Goal: Find specific page/section: Find specific page/section

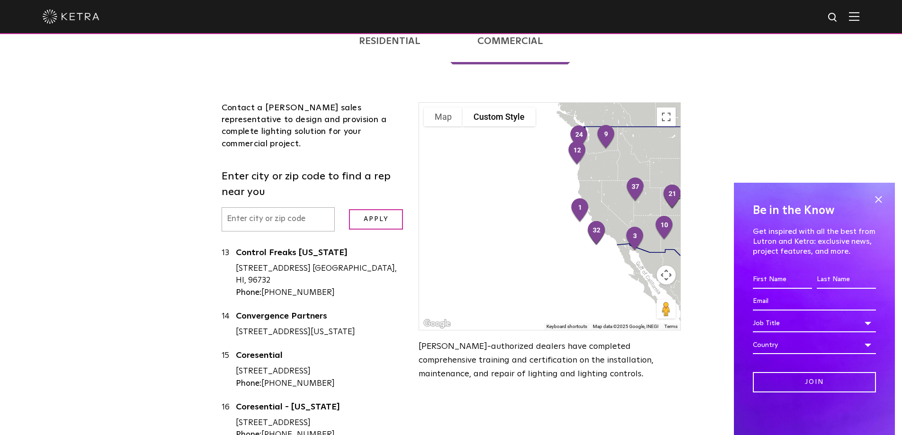
scroll to position [663, 0]
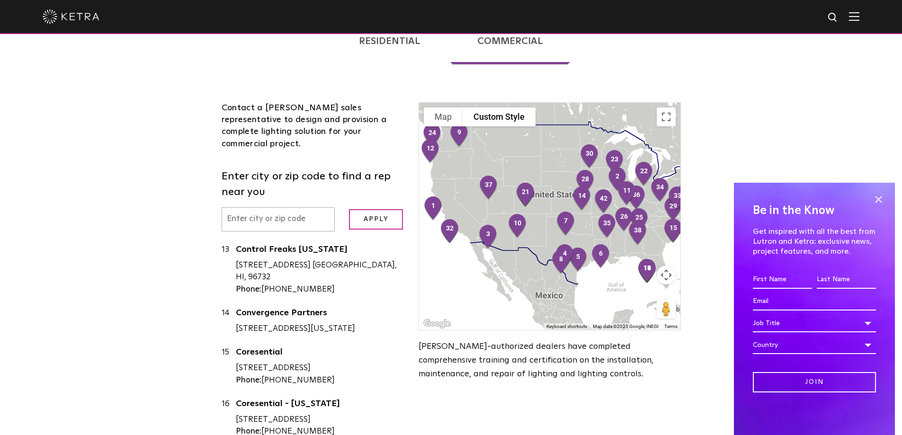
click at [263, 207] on input "text" at bounding box center [279, 219] width 114 height 24
type input "92647"
click at [349, 209] on input "Apply" at bounding box center [376, 219] width 54 height 20
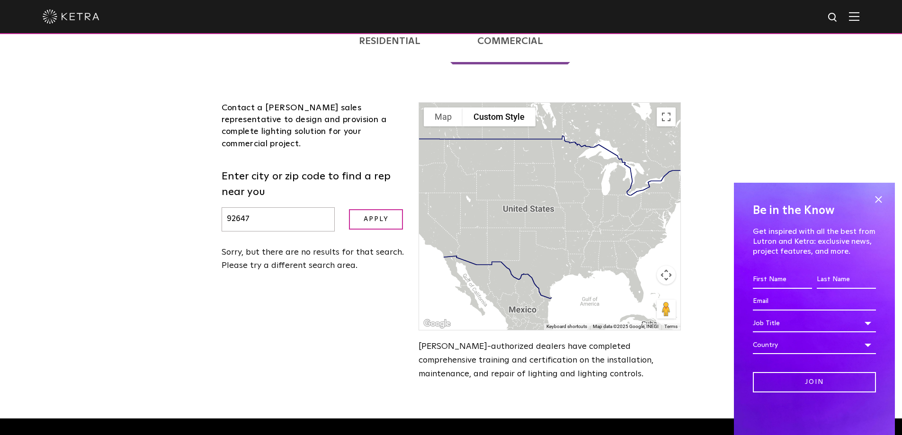
scroll to position [0, 0]
drag, startPoint x: 254, startPoint y: 178, endPoint x: 169, endPoint y: 177, distance: 85.2
click at [169, 177] on div "Loading... Residential Commercial Contact a [PERSON_NAME] authorized dealer to …" at bounding box center [451, 209] width 902 height 417
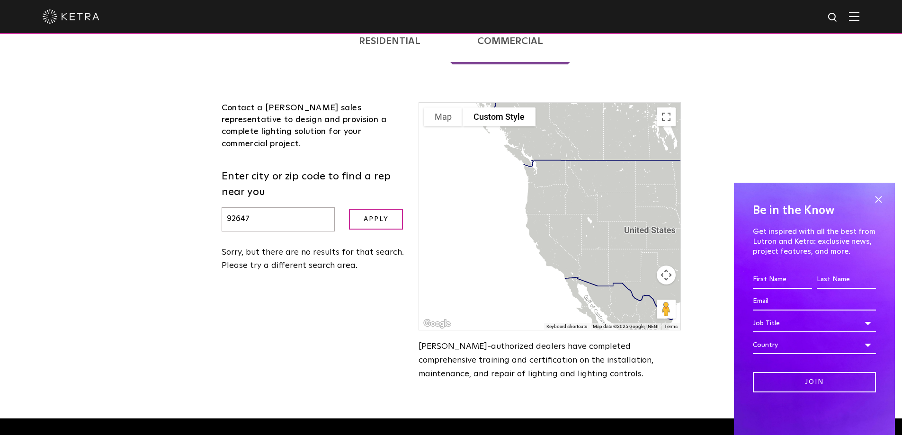
drag, startPoint x: 532, startPoint y: 238, endPoint x: 616, endPoint y: 249, distance: 84.5
click at [644, 255] on div at bounding box center [549, 216] width 261 height 227
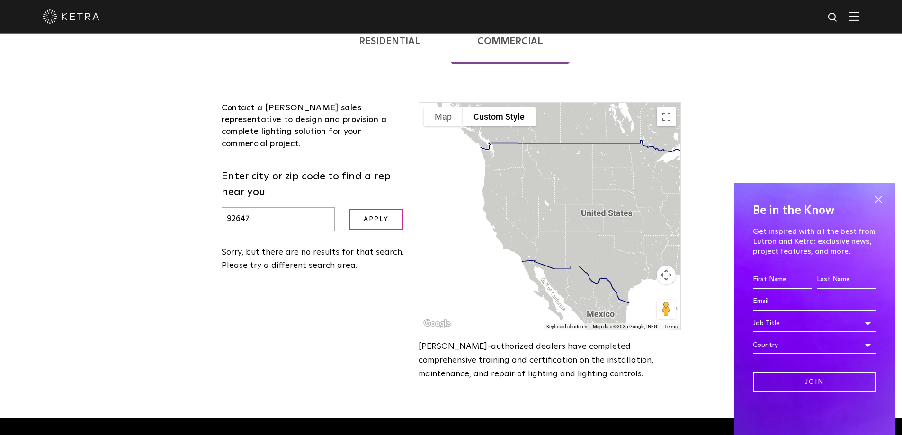
click at [519, 214] on div at bounding box center [549, 216] width 261 height 227
click at [196, 313] on div "Loading... Residential Commercial Contact a [PERSON_NAME] authorized dealer to …" at bounding box center [451, 209] width 902 height 417
click at [875, 198] on span at bounding box center [878, 199] width 14 height 14
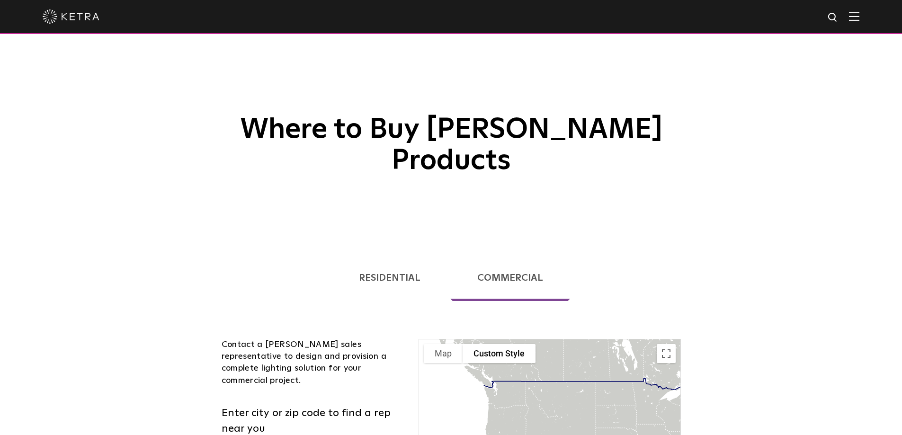
click at [503, 255] on link "Commercial" at bounding box center [510, 278] width 120 height 46
